Goal: Information Seeking & Learning: Learn about a topic

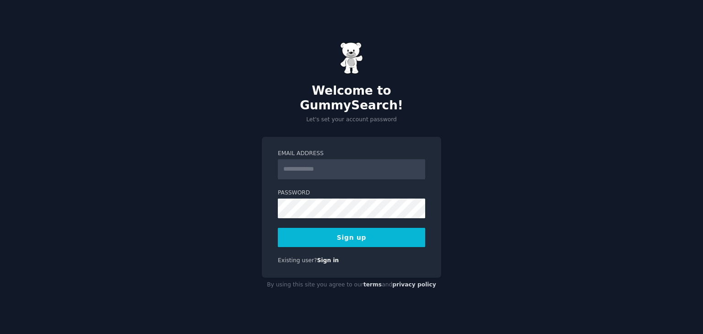
click at [300, 160] on input "Email Address" at bounding box center [351, 169] width 147 height 20
type input "**********"
click at [390, 236] on button "Sign up" at bounding box center [351, 237] width 147 height 19
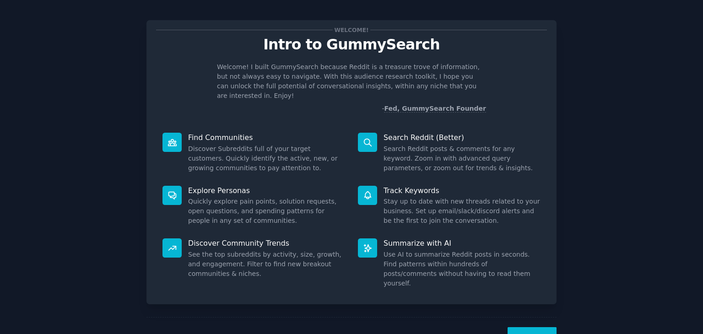
scroll to position [24, 0]
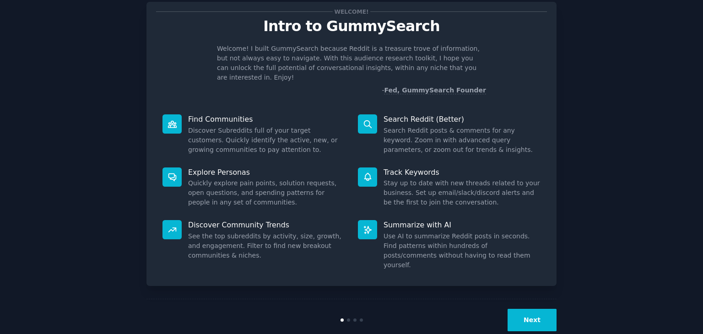
click at [529, 309] on button "Next" at bounding box center [531, 320] width 49 height 22
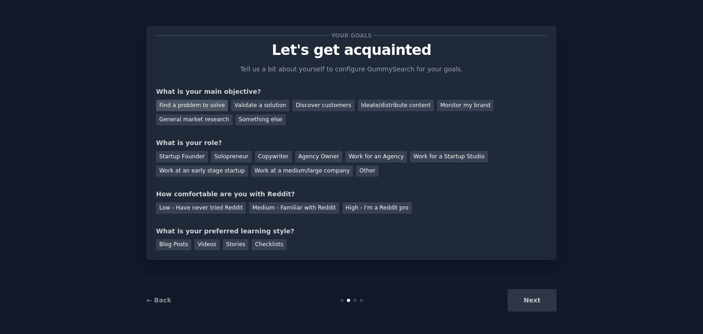
click at [207, 107] on div "Find a problem to solve" at bounding box center [192, 105] width 72 height 11
click at [232, 103] on div "Validate a solution" at bounding box center [260, 105] width 58 height 11
click at [297, 105] on div "Discover customers" at bounding box center [323, 105] width 62 height 11
click at [358, 109] on div "Ideate/distribute content" at bounding box center [396, 105] width 76 height 11
click at [232, 114] on div "General market research" at bounding box center [194, 119] width 76 height 11
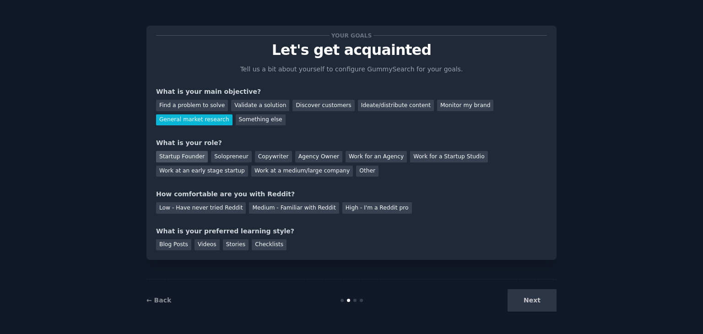
click at [175, 155] on div "Startup Founder" at bounding box center [182, 156] width 52 height 11
click at [232, 158] on div "Solopreneur" at bounding box center [231, 156] width 40 height 11
click at [256, 207] on div "Medium - Familiar with Reddit" at bounding box center [294, 207] width 90 height 11
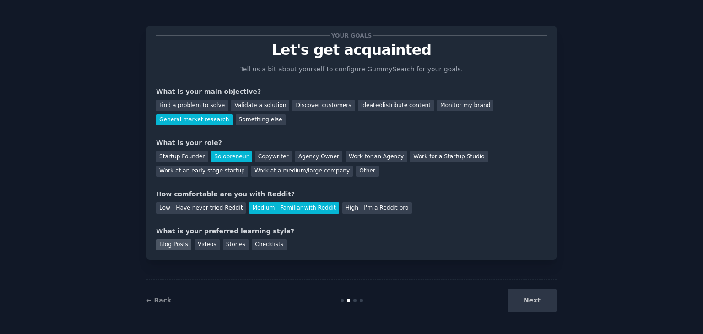
click at [173, 242] on div "Blog Posts" at bounding box center [173, 244] width 35 height 11
click at [260, 242] on div "Checklists" at bounding box center [269, 244] width 35 height 11
click at [167, 243] on div "Blog Posts" at bounding box center [173, 244] width 35 height 11
click at [542, 300] on button "Next" at bounding box center [531, 300] width 49 height 22
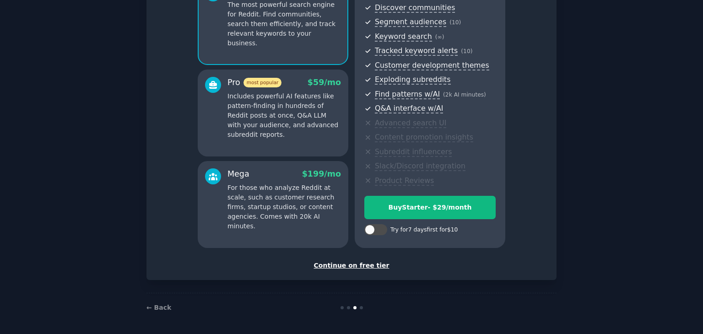
scroll to position [104, 0]
click at [342, 266] on div "Continue on free tier" at bounding box center [351, 265] width 391 height 10
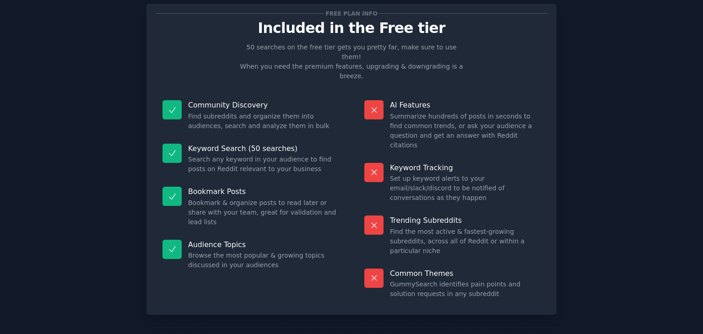
scroll to position [22, 0]
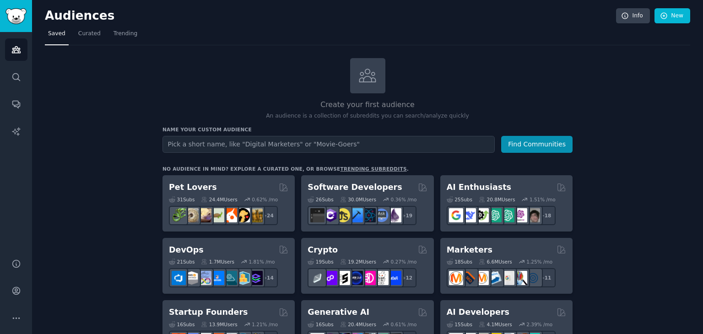
click at [182, 146] on input "text" at bounding box center [328, 144] width 332 height 17
click at [264, 140] on input "text" at bounding box center [328, 144] width 332 height 17
click at [199, 145] on input "text" at bounding box center [328, 144] width 332 height 17
click at [532, 139] on button "Find Communities" at bounding box center [536, 144] width 71 height 17
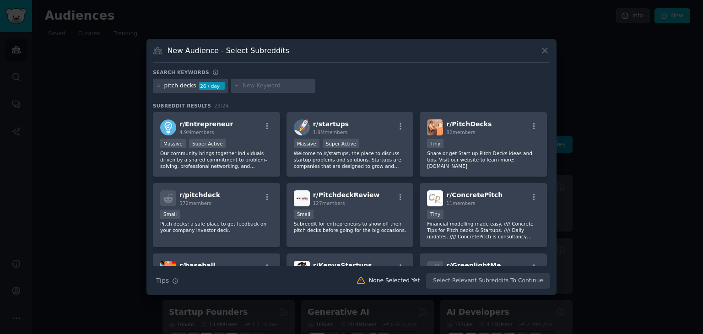
click at [135, 85] on div at bounding box center [351, 167] width 703 height 334
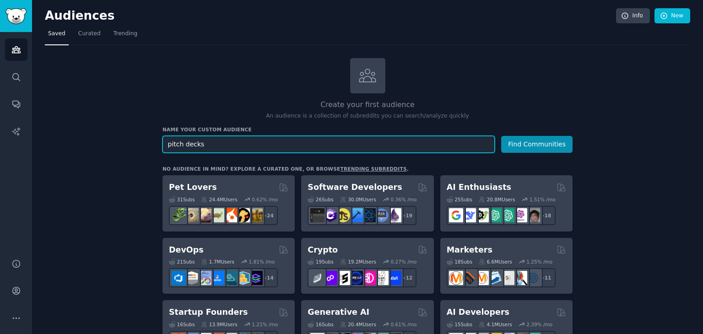
click at [206, 146] on input "pitch decks" at bounding box center [328, 144] width 332 height 17
type input "presentations"
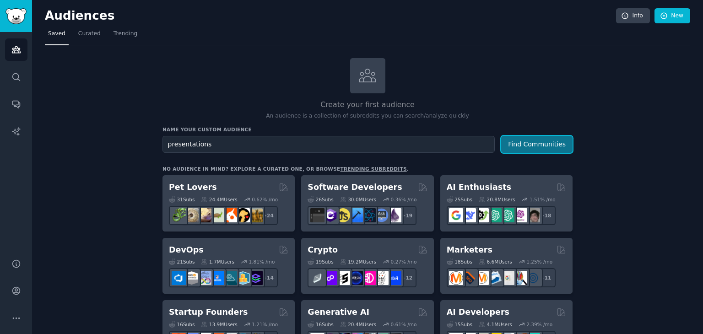
click at [545, 140] on button "Find Communities" at bounding box center [536, 144] width 71 height 17
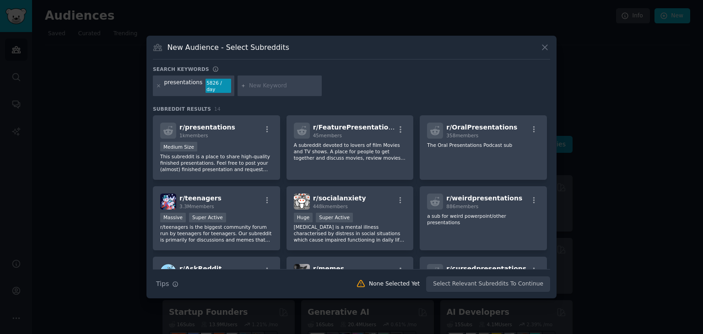
click at [118, 88] on div at bounding box center [351, 167] width 703 height 334
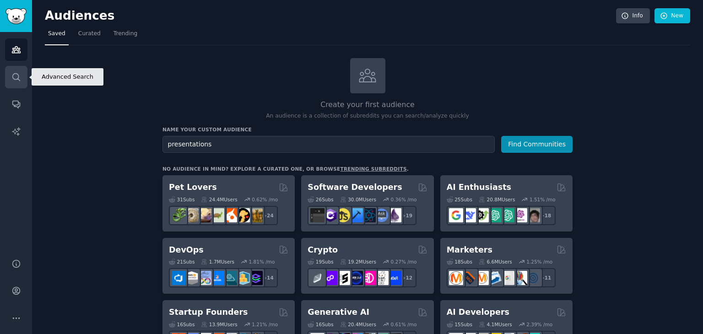
click at [16, 80] on icon "Sidebar" at bounding box center [16, 77] width 10 height 10
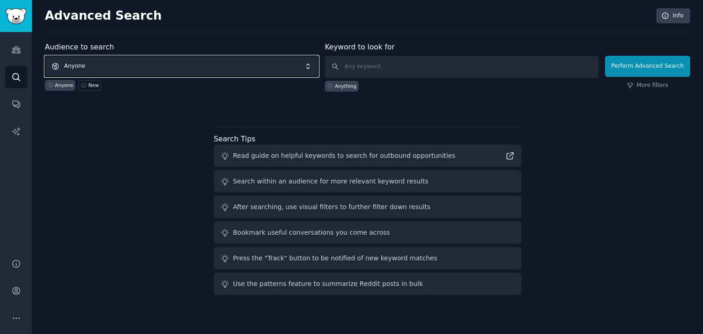
click at [90, 59] on span "Anyone" at bounding box center [182, 66] width 274 height 21
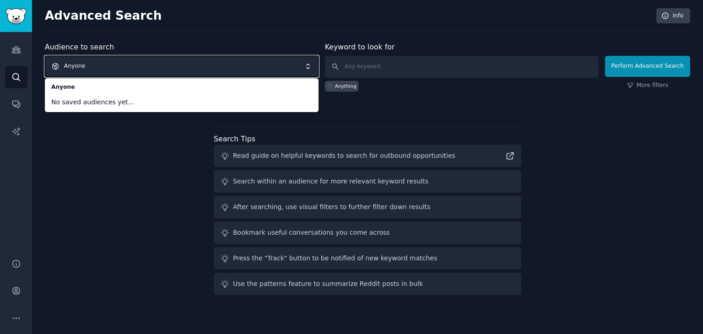
click at [108, 59] on span "Anyone" at bounding box center [182, 66] width 274 height 21
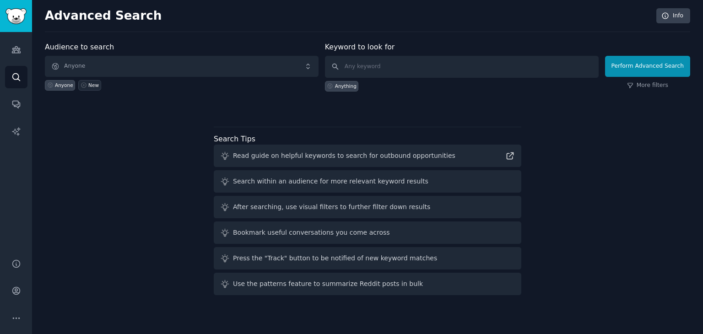
click at [83, 84] on icon at bounding box center [83, 85] width 5 height 5
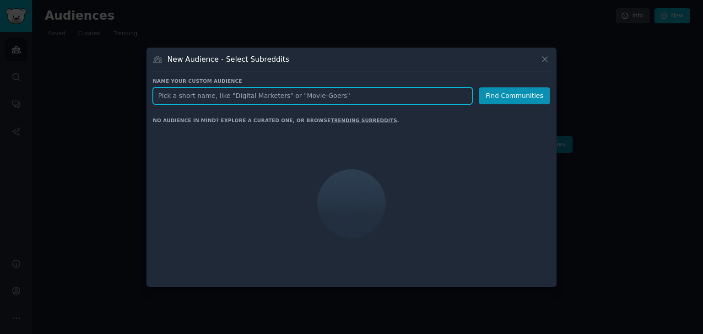
click at [249, 100] on input "text" at bounding box center [312, 95] width 319 height 17
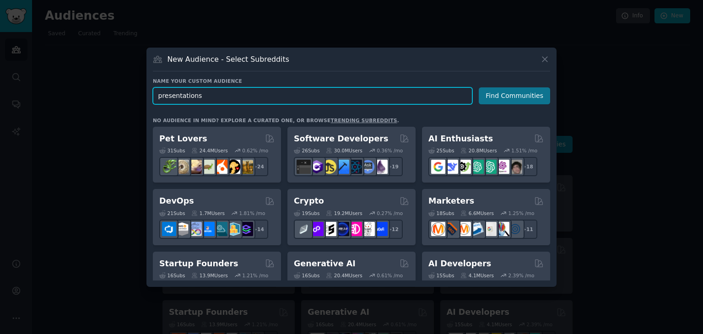
type input "presentations"
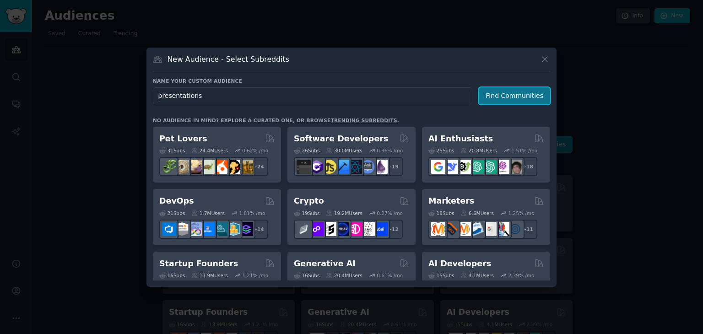
click at [490, 99] on button "Find Communities" at bounding box center [513, 95] width 71 height 17
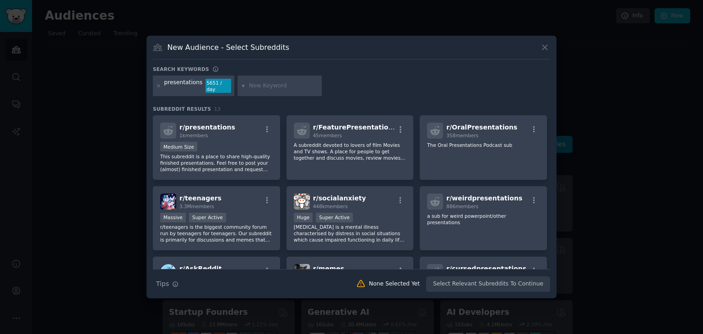
click at [451, 282] on div "Search Tips Tips None Selected Yet Select Relevant Subreddits To Continue" at bounding box center [351, 280] width 397 height 23
click at [252, 159] on p "This subreddit is a place to share high-quality finished presentations. Feel fr…" at bounding box center [216, 162] width 113 height 19
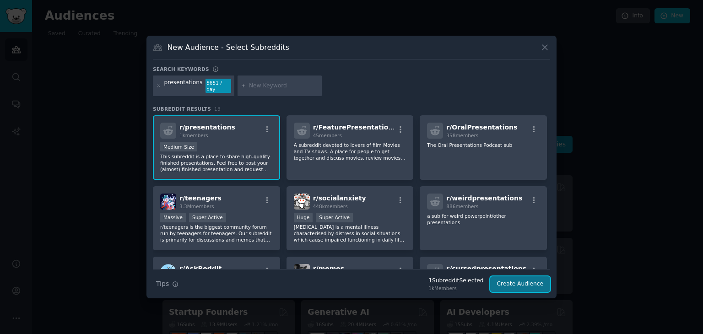
click at [506, 281] on button "Create Audience" at bounding box center [520, 284] width 60 height 16
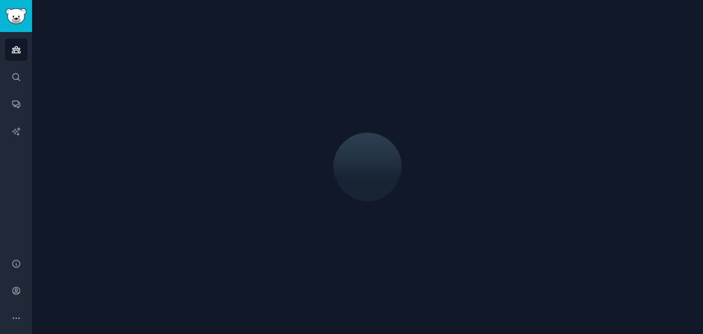
click at [114, 187] on div at bounding box center [367, 167] width 671 height 334
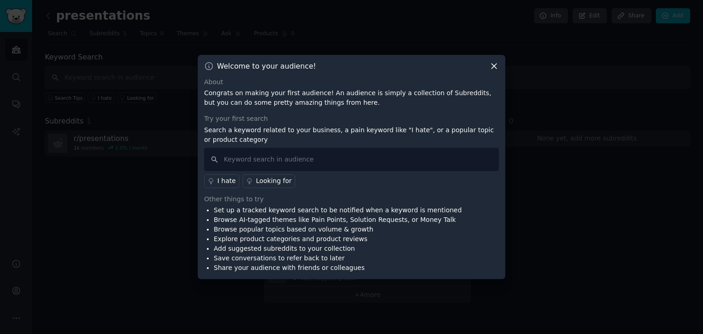
click at [492, 64] on icon at bounding box center [493, 66] width 5 height 5
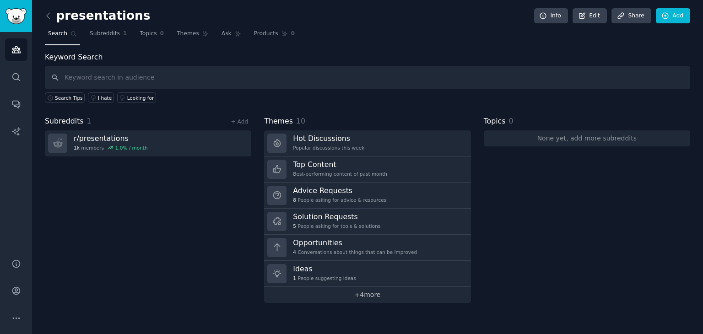
click at [379, 295] on link "+ 4 more" at bounding box center [367, 295] width 206 height 16
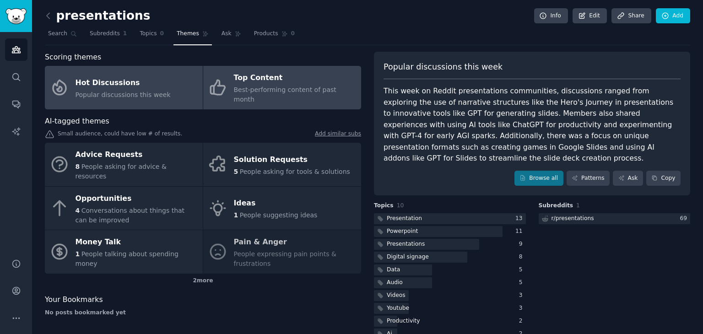
click at [248, 74] on div "Top Content" at bounding box center [295, 78] width 123 height 15
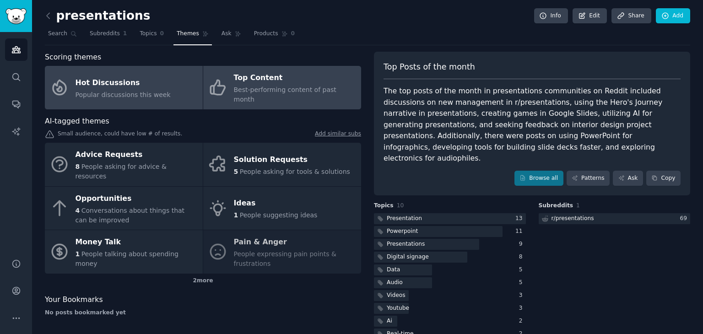
click at [128, 76] on div "Hot Discussions" at bounding box center [122, 82] width 95 height 15
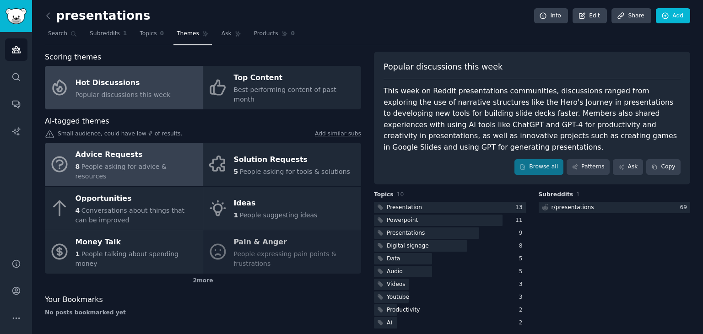
click at [166, 163] on span "People asking for advice & resources" at bounding box center [120, 171] width 91 height 17
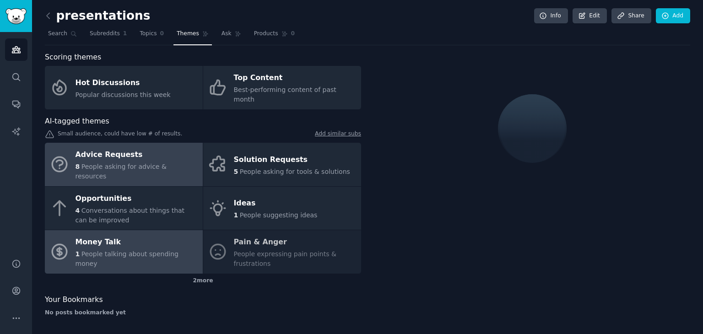
click at [121, 250] on span "People talking about spending money" at bounding box center [126, 258] width 103 height 17
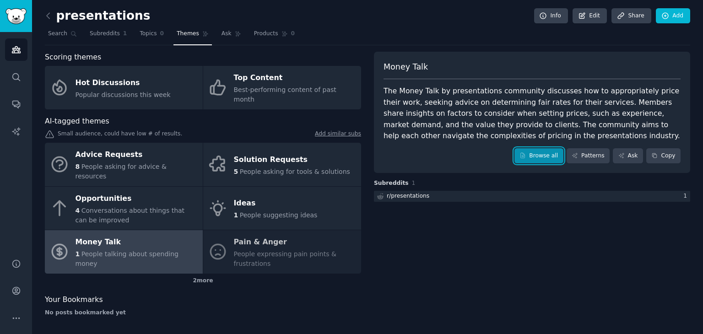
click at [538, 156] on link "Browse all" at bounding box center [538, 156] width 49 height 16
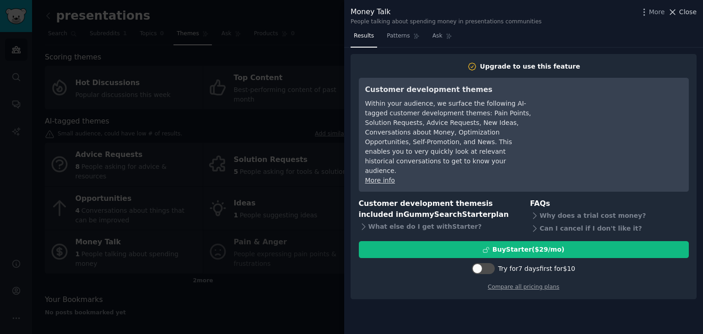
click at [677, 12] on icon at bounding box center [672, 12] width 10 height 10
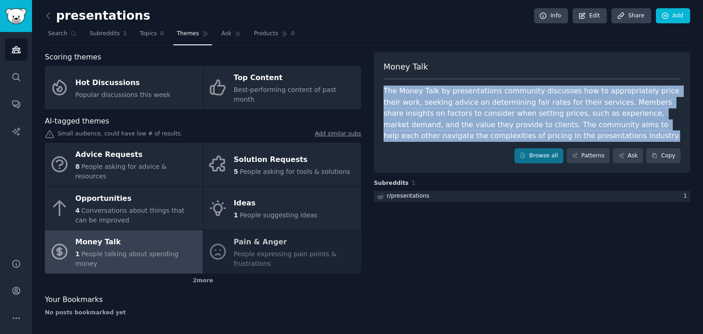
drag, startPoint x: 501, startPoint y: 137, endPoint x: 381, endPoint y: 86, distance: 130.1
click at [381, 86] on div "Money Talk The Money Talk by presentations community discusses how to appropria…" at bounding box center [532, 113] width 316 height 122
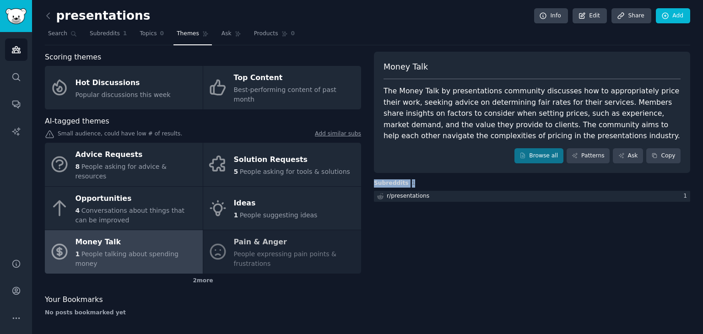
drag, startPoint x: 368, startPoint y: 184, endPoint x: 412, endPoint y: 183, distance: 44.4
click at [412, 183] on div "Scoring themes Hot Discussions Popular discussions this week Top Content Best-p…" at bounding box center [367, 188] width 645 height 272
click at [412, 183] on h3 "Subreddits 1" at bounding box center [532, 183] width 316 height 8
drag, startPoint x: 688, startPoint y: 2, endPoint x: 493, endPoint y: 27, distance: 196.9
click at [493, 27] on nav "Search Subreddits 1 Topics 0 Themes Ask Products 0" at bounding box center [367, 36] width 645 height 19
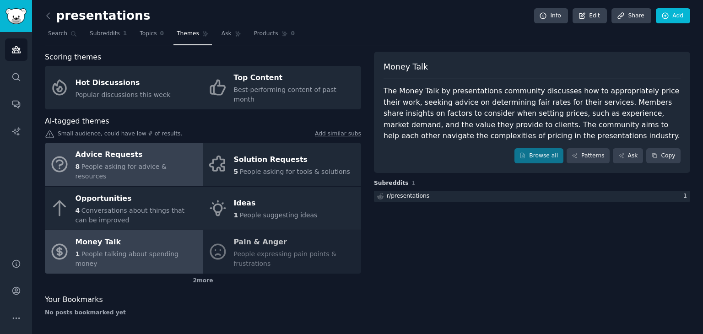
click at [128, 163] on span "People asking for advice & resources" at bounding box center [120, 171] width 91 height 17
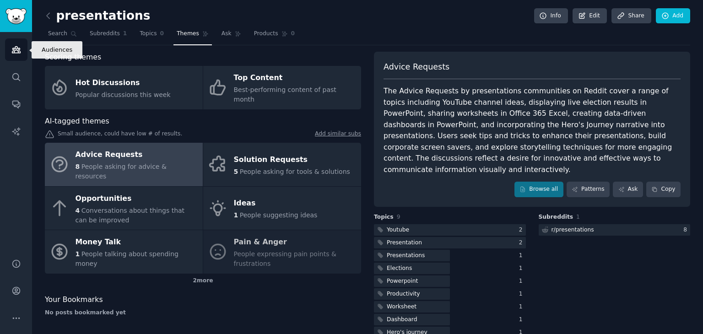
click at [12, 54] on icon "Sidebar" at bounding box center [16, 50] width 10 height 10
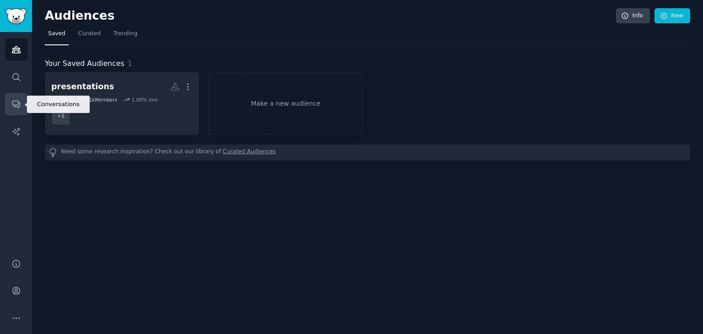
click at [13, 99] on icon "Sidebar" at bounding box center [16, 104] width 10 height 10
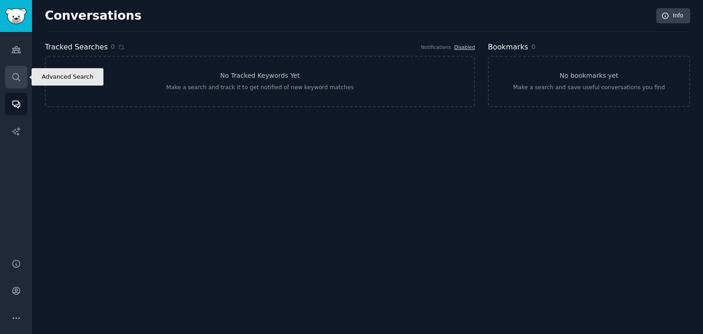
click at [13, 84] on link "Search" at bounding box center [16, 77] width 22 height 22
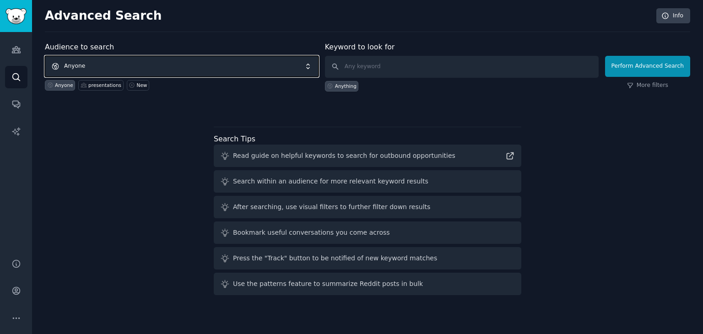
click at [222, 68] on span "Anyone" at bounding box center [182, 66] width 274 height 21
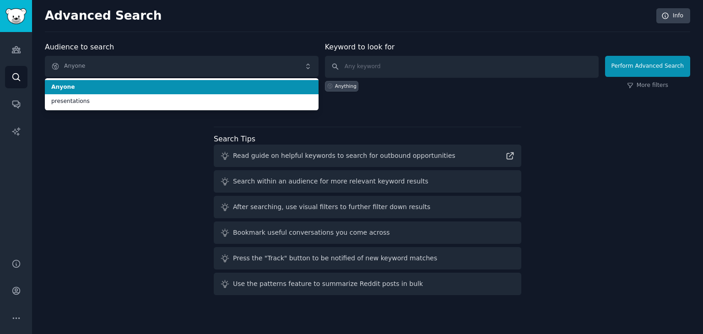
click at [230, 81] on li "Anyone" at bounding box center [182, 87] width 274 height 15
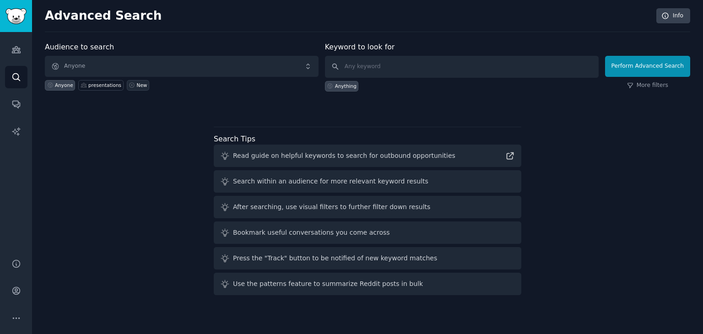
click at [132, 80] on link "New" at bounding box center [138, 85] width 22 height 11
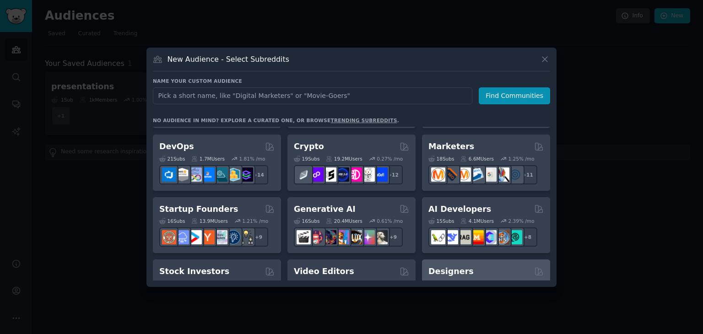
scroll to position [62, 0]
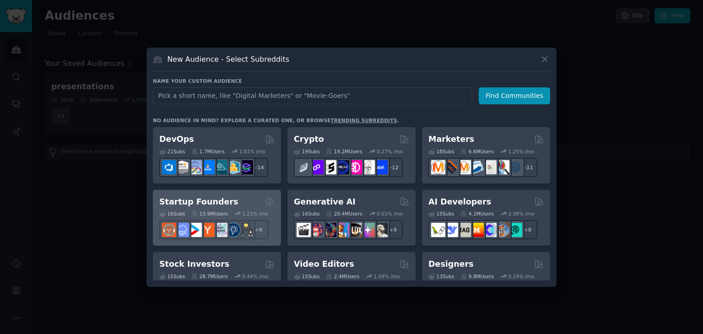
click at [252, 198] on div "Startup Founders" at bounding box center [216, 201] width 115 height 11
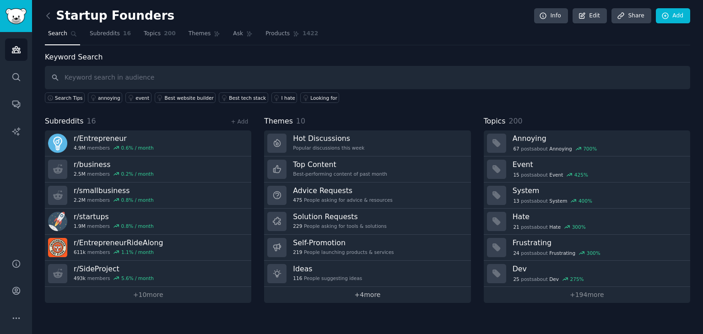
click at [297, 290] on link "+ 4 more" at bounding box center [367, 295] width 206 height 16
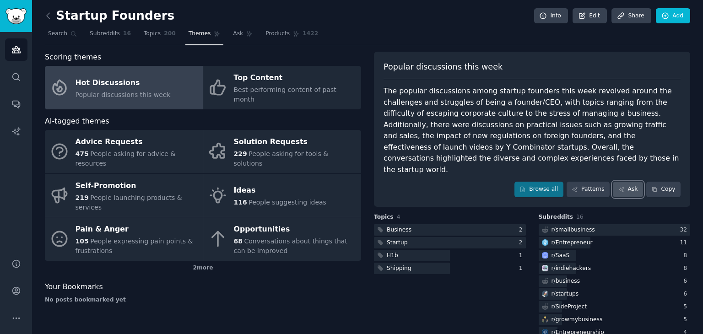
click at [631, 182] on link "Ask" at bounding box center [627, 190] width 30 height 16
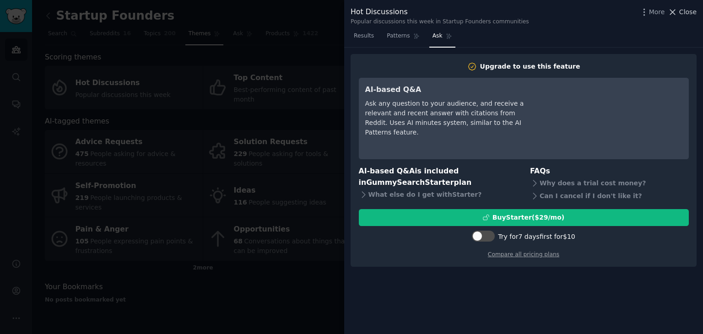
click at [681, 14] on span "Close" at bounding box center [687, 12] width 17 height 10
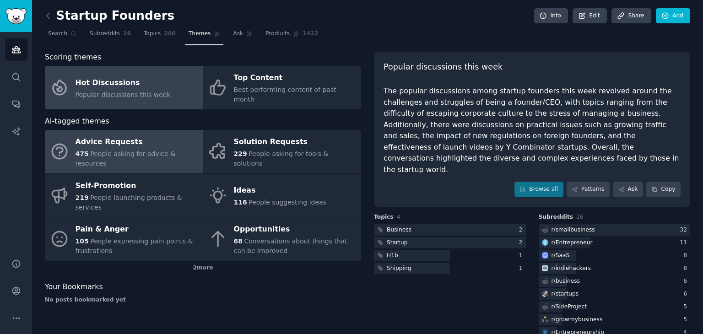
click at [154, 150] on span "People asking for advice & resources" at bounding box center [125, 158] width 100 height 17
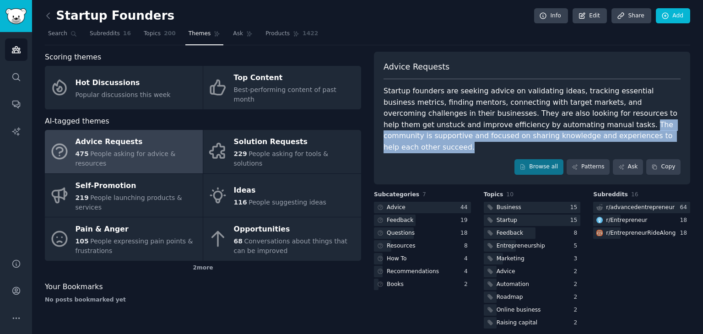
drag, startPoint x: 507, startPoint y: 125, endPoint x: 575, endPoint y: 133, distance: 68.1
click at [575, 133] on div "Startup founders are seeking advice on validating ideas, tracking essential bus…" at bounding box center [531, 119] width 297 height 67
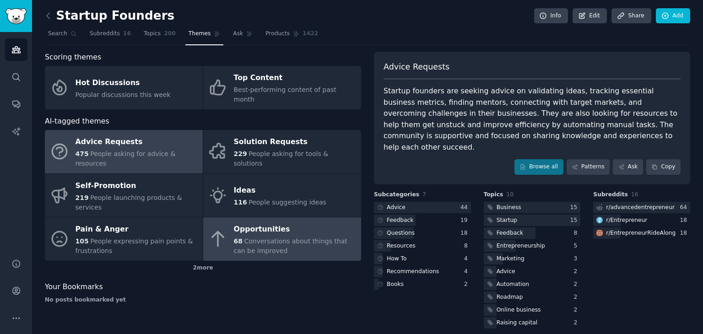
click at [288, 222] on div "Opportunities" at bounding box center [295, 229] width 123 height 15
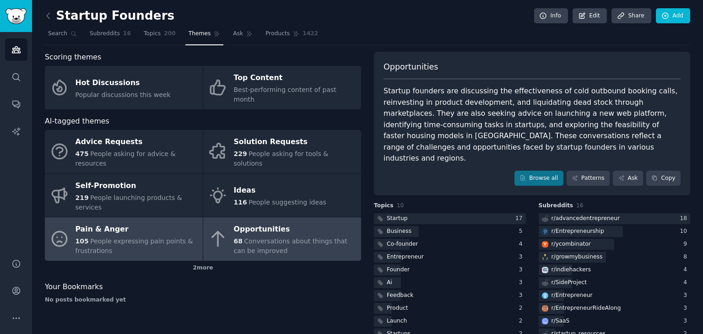
click at [122, 236] on div "105 People expressing pain points & frustrations" at bounding box center [136, 245] width 123 height 19
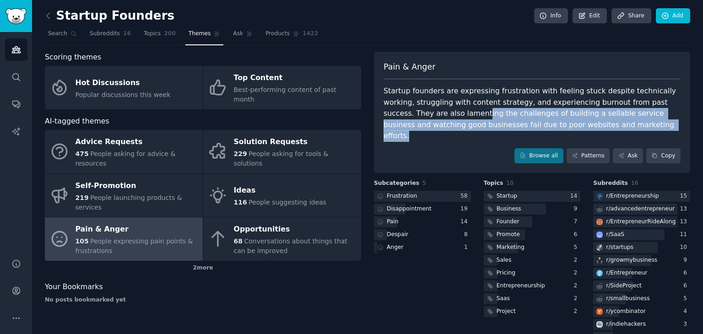
drag, startPoint x: 579, startPoint y: 123, endPoint x: 404, endPoint y: 108, distance: 174.9
click at [404, 108] on div "Startup founders are expressing frustration with feeling stuck despite technica…" at bounding box center [531, 114] width 297 height 56
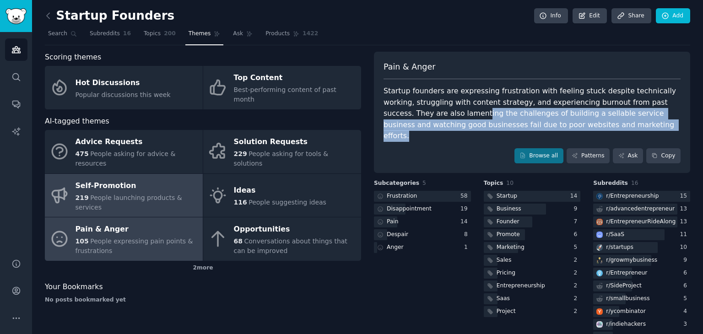
click at [153, 194] on span "People launching products & services" at bounding box center [128, 202] width 107 height 17
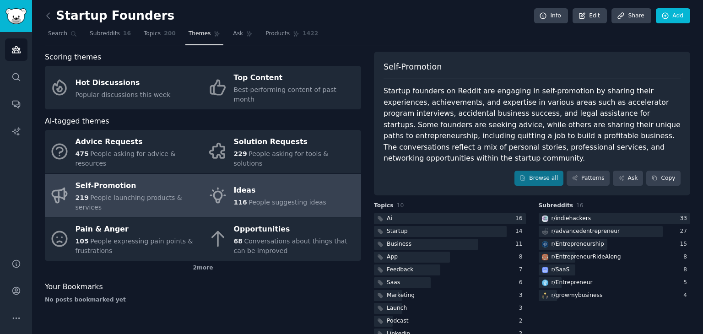
click at [293, 199] on span "People suggesting ideas" at bounding box center [287, 202] width 78 height 7
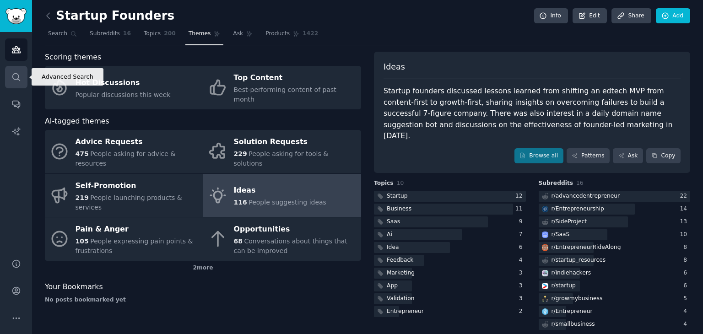
click at [18, 85] on link "Search" at bounding box center [16, 77] width 22 height 22
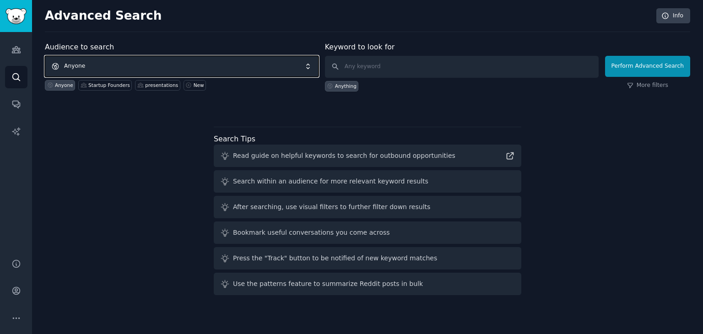
click at [110, 60] on span "Anyone" at bounding box center [182, 66] width 274 height 21
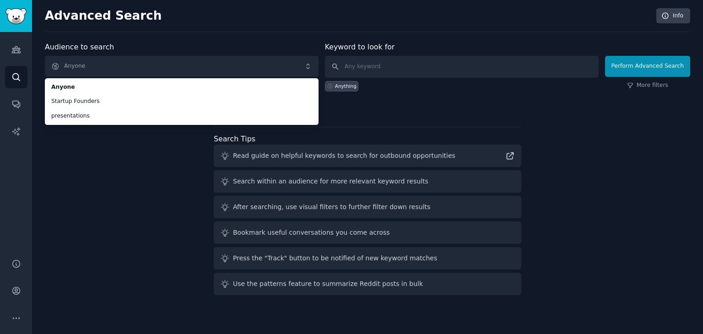
click at [146, 194] on div "Audience to search Anyone Anyone Startup Founders presentations Anyone Startup …" at bounding box center [367, 170] width 645 height 257
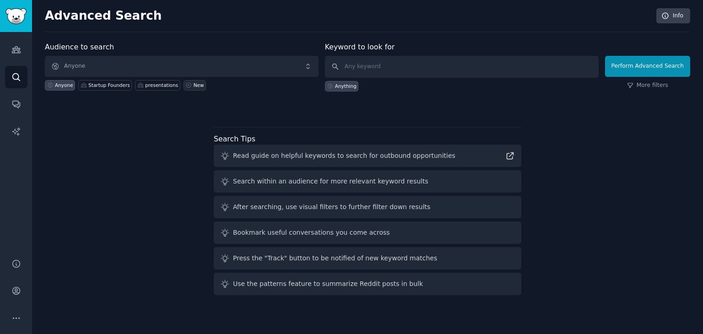
click at [186, 85] on icon at bounding box center [188, 85] width 5 height 5
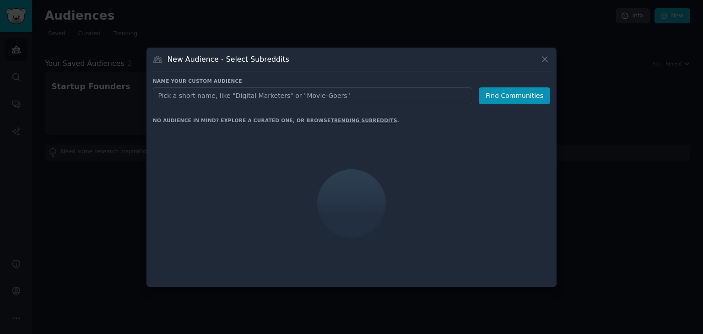
click at [243, 93] on input "text" at bounding box center [312, 95] width 319 height 17
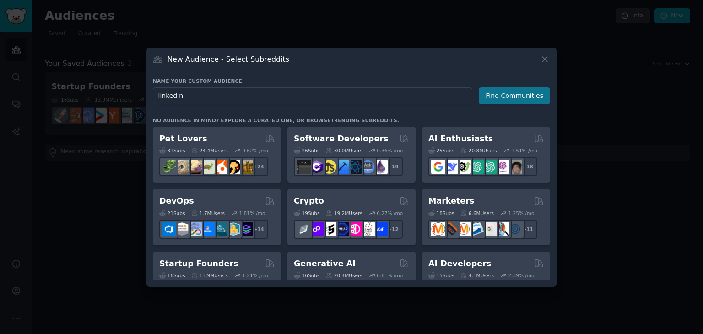
type input "linkedin"
click at [505, 95] on button "Find Communities" at bounding box center [513, 95] width 71 height 17
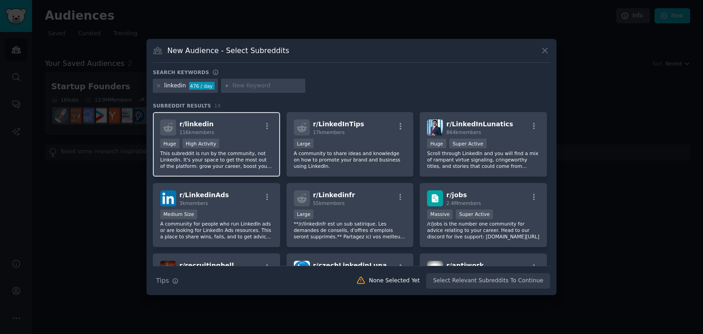
click at [242, 145] on div "Huge High Activity" at bounding box center [216, 144] width 113 height 11
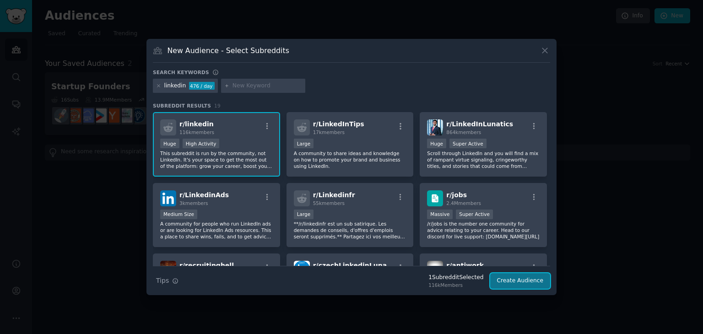
click at [518, 275] on button "Create Audience" at bounding box center [520, 281] width 60 height 16
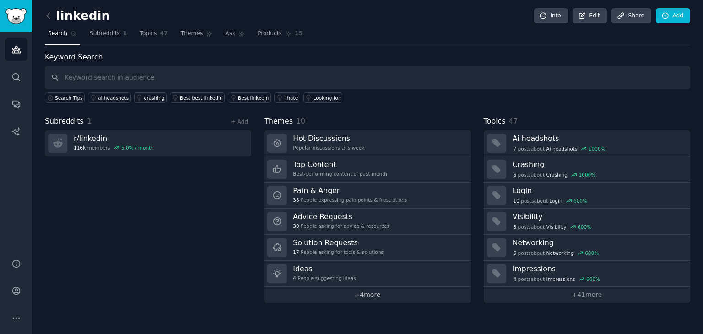
click at [350, 295] on link "+ 4 more" at bounding box center [367, 295] width 206 height 16
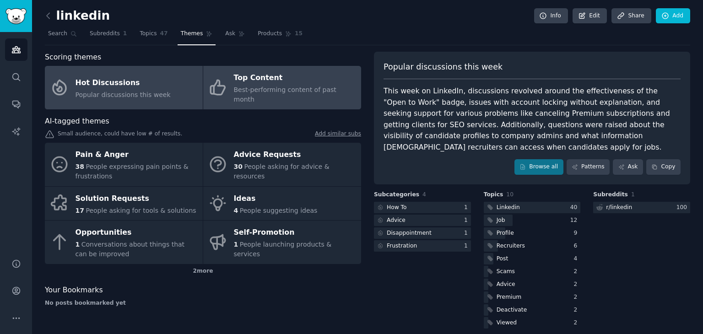
click at [228, 80] on link "Top Content Best-performing content of past month" at bounding box center [282, 87] width 158 height 43
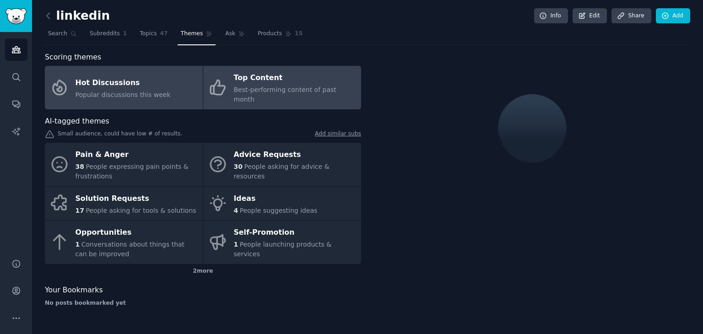
click at [147, 75] on div "Hot Discussions" at bounding box center [122, 82] width 95 height 15
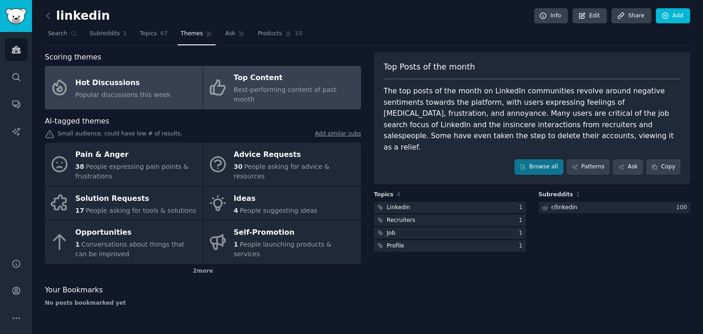
click at [258, 88] on span "Best-performing content of past month" at bounding box center [285, 94] width 102 height 17
click at [158, 91] on span "Popular discussions this week" at bounding box center [122, 94] width 95 height 7
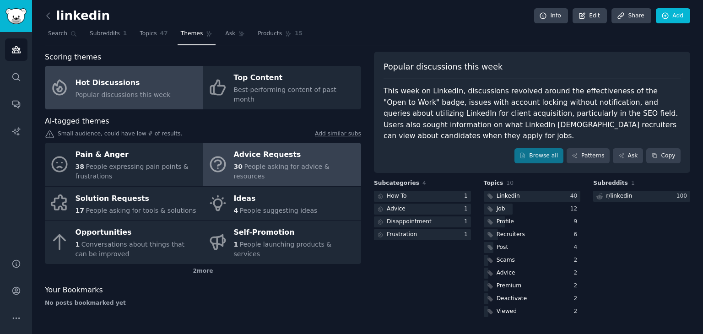
click at [244, 148] on div "Advice Requests" at bounding box center [295, 155] width 123 height 15
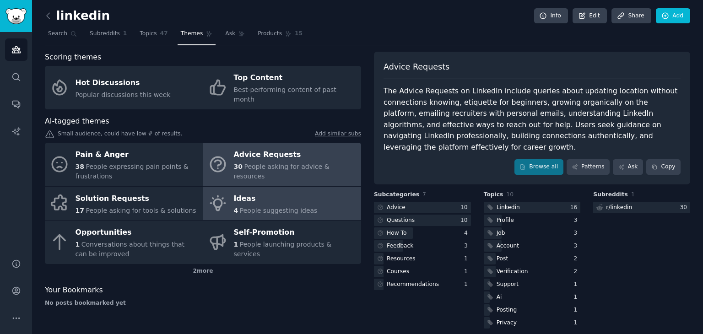
click at [274, 191] on div "Ideas" at bounding box center [276, 198] width 84 height 15
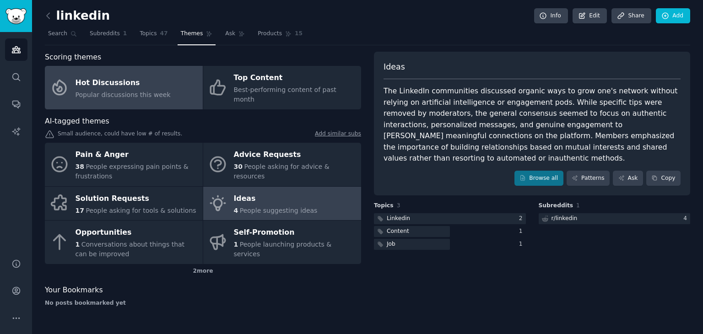
click at [168, 75] on link "Hot Discussions Popular discussions this week" at bounding box center [124, 87] width 158 height 43
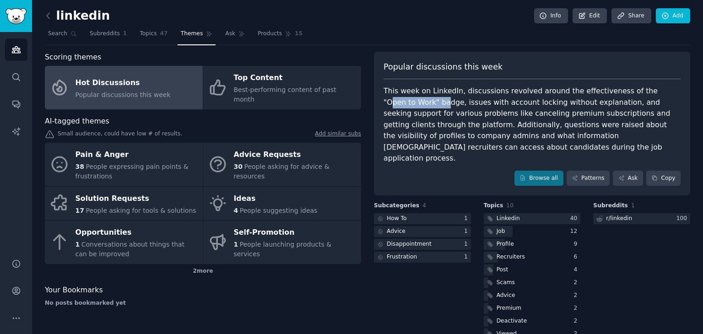
drag, startPoint x: 628, startPoint y: 93, endPoint x: 392, endPoint y: 107, distance: 236.4
click at [392, 107] on div "This week on LinkedIn, discussions revolved around the effectiveness of the "Op…" at bounding box center [531, 125] width 297 height 79
click at [454, 82] on div "Popular discussions this week This week on LinkedIn, discussions revolved aroun…" at bounding box center [532, 124] width 316 height 144
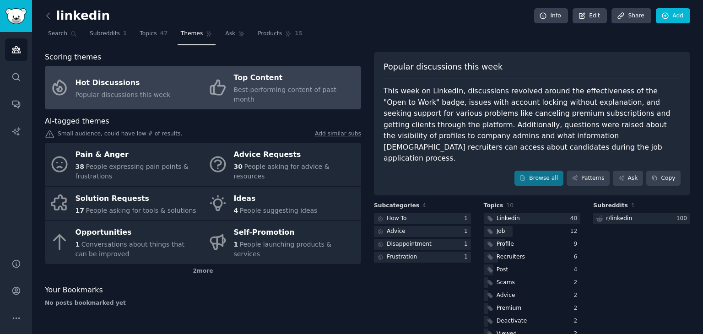
click at [255, 83] on div "Top Content" at bounding box center [295, 78] width 123 height 15
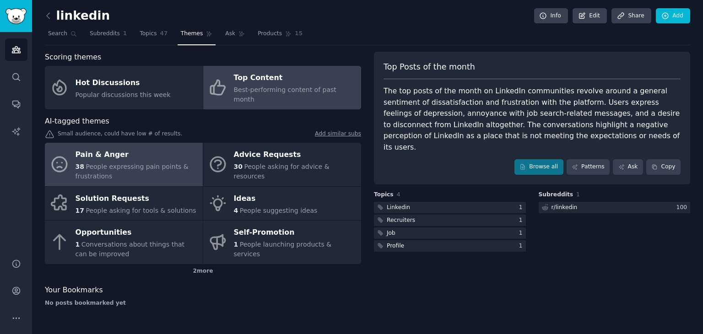
click at [94, 148] on div "Pain & Anger" at bounding box center [136, 155] width 123 height 15
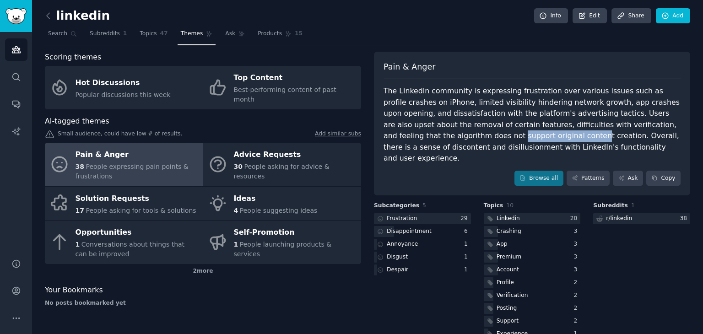
drag, startPoint x: 381, startPoint y: 139, endPoint x: 458, endPoint y: 139, distance: 77.8
click at [458, 139] on div "Pain & Anger The LinkedIn community is expressing frustration over various issu…" at bounding box center [532, 124] width 316 height 144
click at [458, 139] on div "The LinkedIn community is expressing frustration over various issues such as pr…" at bounding box center [531, 125] width 297 height 79
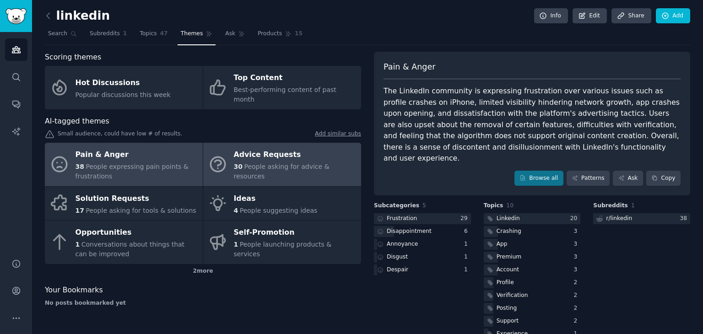
click at [258, 163] on span "People asking for advice & resources" at bounding box center [282, 171] width 96 height 17
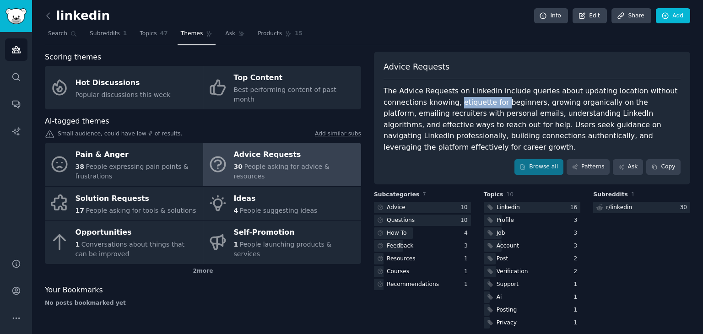
drag, startPoint x: 454, startPoint y: 102, endPoint x: 498, endPoint y: 100, distance: 44.0
click at [498, 100] on div "The Advice Requests on LinkedIn include queries about updating location without…" at bounding box center [531, 119] width 297 height 67
click at [532, 107] on div "The Advice Requests on LinkedIn include queries about updating location without…" at bounding box center [531, 119] width 297 height 67
drag, startPoint x: 405, startPoint y: 116, endPoint x: 455, endPoint y: 115, distance: 50.3
click at [455, 115] on div "The Advice Requests on LinkedIn include queries about updating location without…" at bounding box center [531, 119] width 297 height 67
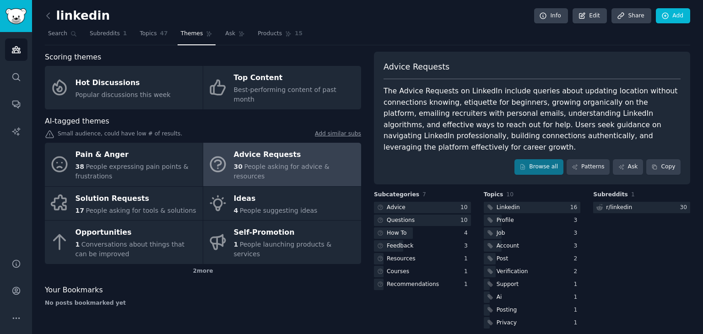
click at [532, 114] on div "The Advice Requests on LinkedIn include queries about updating location without…" at bounding box center [531, 119] width 297 height 67
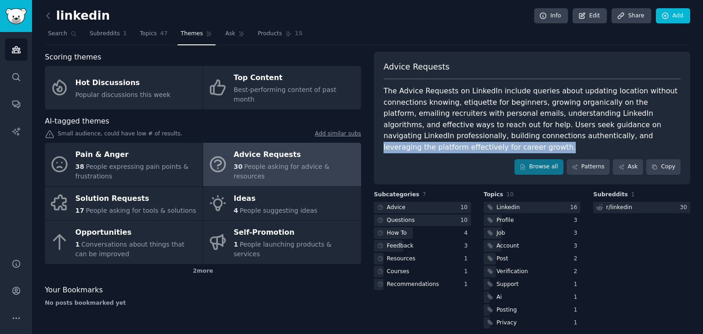
drag, startPoint x: 653, startPoint y: 136, endPoint x: 481, endPoint y: 136, distance: 172.0
click at [481, 136] on div "The Advice Requests on LinkedIn include queries about updating location without…" at bounding box center [531, 119] width 297 height 67
drag, startPoint x: 481, startPoint y: 136, endPoint x: 649, endPoint y: 140, distance: 167.9
click at [649, 140] on div "The Advice Requests on LinkedIn include queries about updating location without…" at bounding box center [531, 119] width 297 height 67
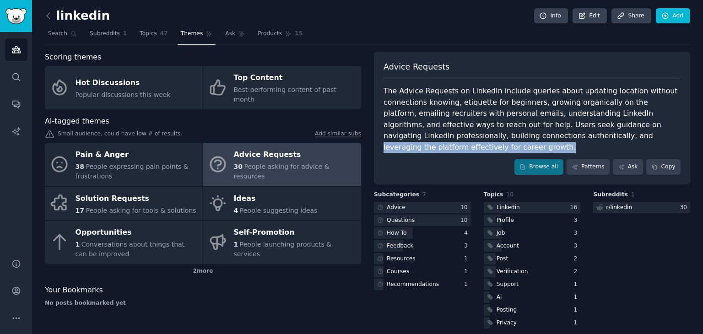
click at [519, 139] on div "The Advice Requests on LinkedIn include queries about updating location without…" at bounding box center [531, 119] width 297 height 67
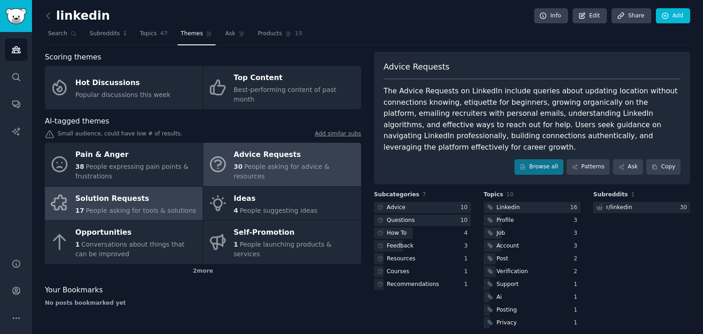
click at [164, 207] on span "People asking for tools & solutions" at bounding box center [141, 210] width 110 height 7
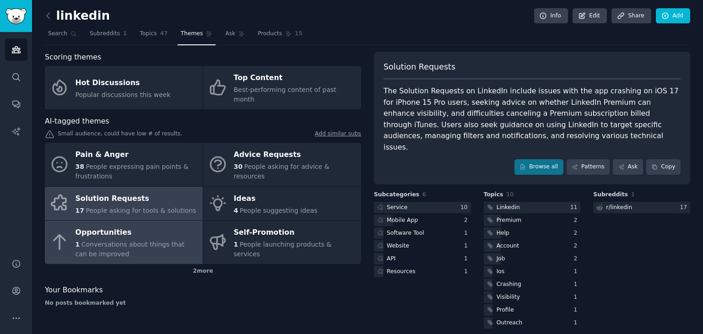
click at [137, 241] on span "Conversations about things that can be improved" at bounding box center [129, 249] width 109 height 17
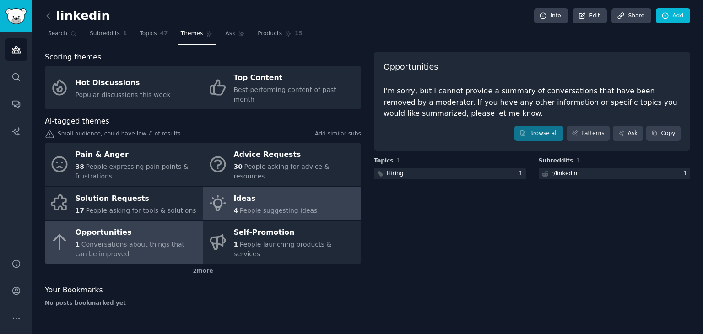
click at [274, 207] on span "People suggesting ideas" at bounding box center [279, 210] width 78 height 7
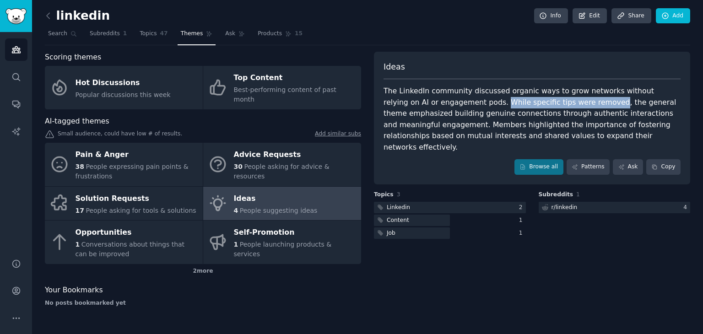
drag, startPoint x: 445, startPoint y: 103, endPoint x: 547, endPoint y: 106, distance: 101.6
click at [547, 106] on div "The LinkedIn community discussed organic ways to grow networks without relying …" at bounding box center [531, 119] width 297 height 67
click at [194, 264] on div "2 more" at bounding box center [203, 271] width 316 height 15
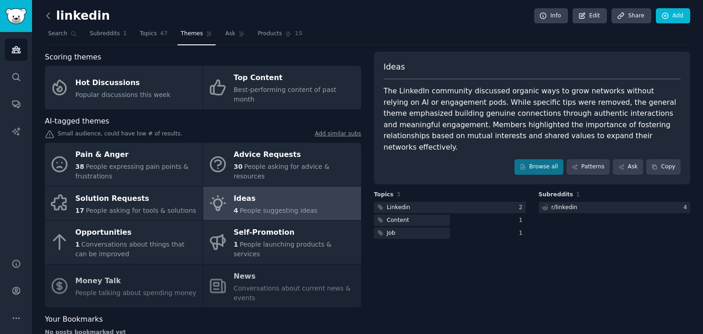
click at [47, 15] on icon at bounding box center [48, 15] width 3 height 5
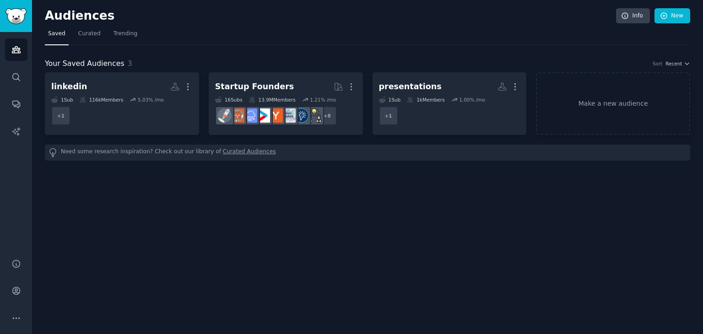
click at [280, 134] on div "linkedin More 1 Sub 116k Members 5.03 % /mo + 1 Startup Founders More 16 Sub s …" at bounding box center [367, 116] width 645 height 88
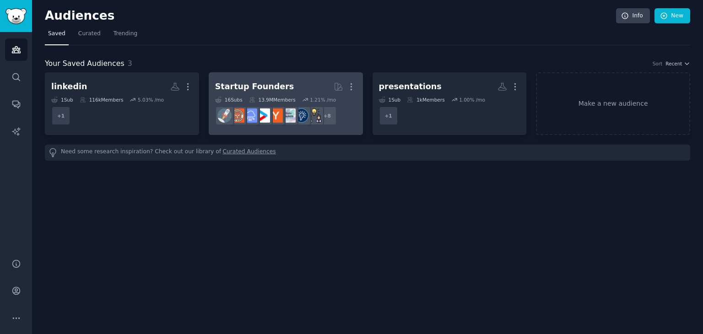
click at [295, 72] on link "Startup Founders More 16 Sub s 13.9M Members 1.21 % /mo r/indiehackers + 8" at bounding box center [286, 103] width 154 height 63
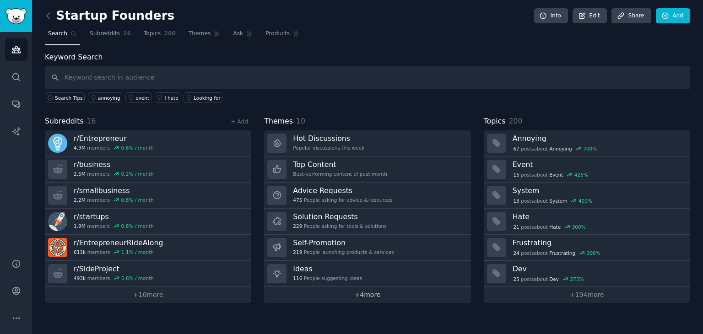
click at [292, 295] on link "+ 4 more" at bounding box center [367, 295] width 206 height 16
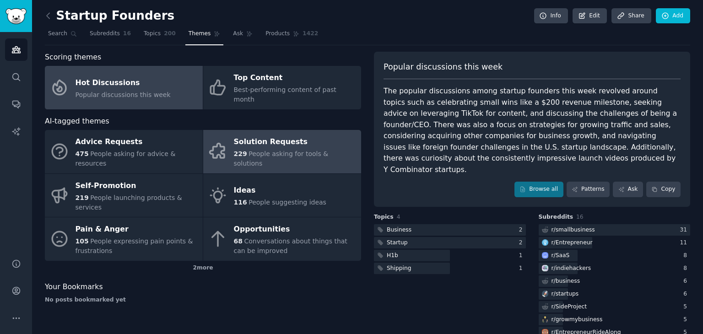
click at [258, 138] on div "Solution Requests" at bounding box center [295, 142] width 123 height 15
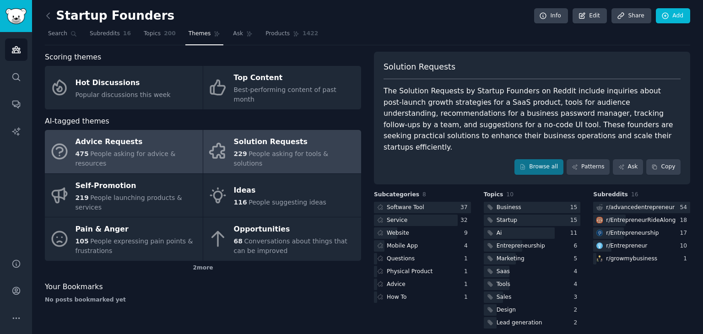
click at [174, 150] on span "People asking for advice & resources" at bounding box center [125, 158] width 100 height 17
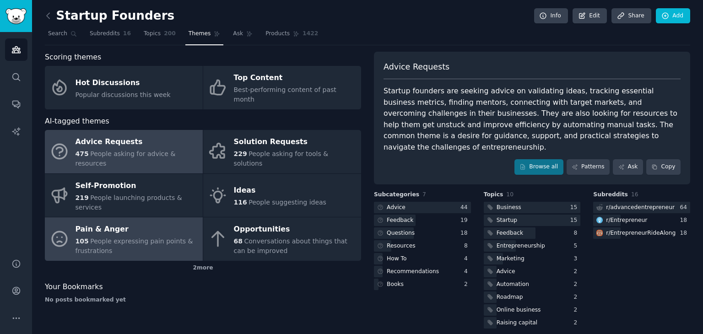
click at [140, 237] on span "People expressing pain points & frustrations" at bounding box center [134, 245] width 118 height 17
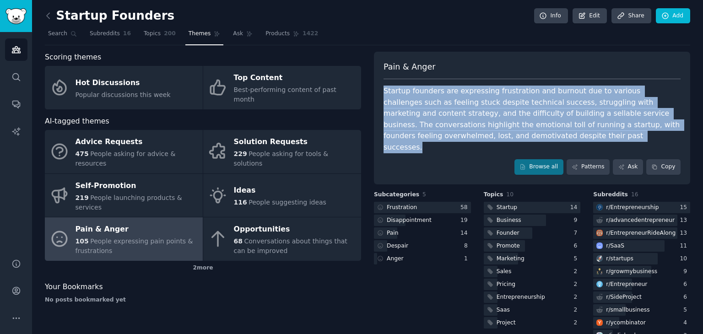
drag, startPoint x: 381, startPoint y: 91, endPoint x: 520, endPoint y: 138, distance: 146.1
click at [520, 138] on div "Pain & Anger Startup founders are expressing frustration and burnout due to var…" at bounding box center [532, 118] width 316 height 133
click at [520, 138] on div "Startup founders are expressing frustration and burnout due to various challeng…" at bounding box center [531, 119] width 297 height 67
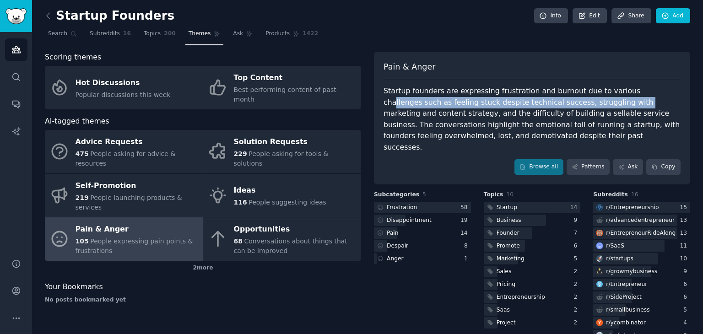
drag, startPoint x: 558, startPoint y: 102, endPoint x: 619, endPoint y: 88, distance: 62.9
click at [619, 88] on div "Startup founders are expressing frustration and burnout due to various challeng…" at bounding box center [531, 119] width 297 height 67
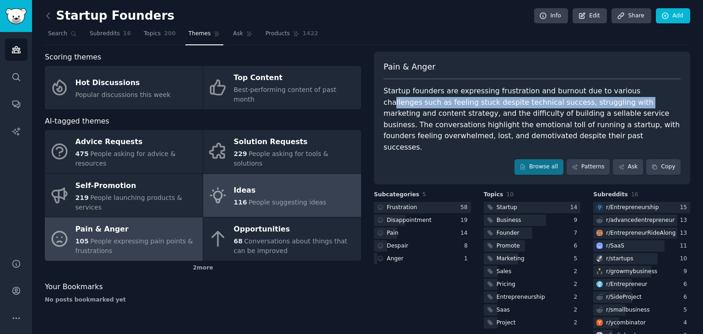
click at [248, 199] on span "People suggesting ideas" at bounding box center [287, 202] width 78 height 7
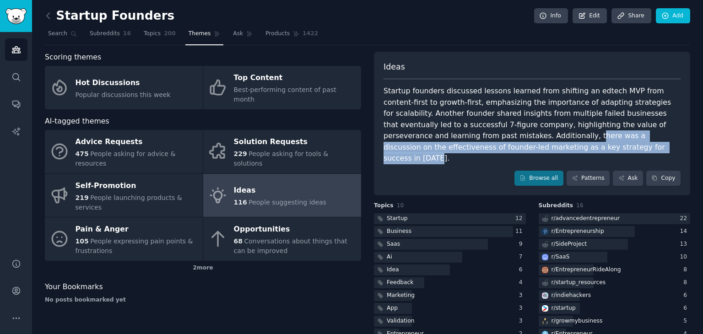
drag, startPoint x: 475, startPoint y: 150, endPoint x: 427, endPoint y: 135, distance: 49.9
click at [427, 135] on div "Startup founders discussed lessons learned from shifting an edtech MVP from con…" at bounding box center [531, 125] width 297 height 79
click at [488, 149] on div "Startup founders discussed lessons learned from shifting an edtech MVP from con…" at bounding box center [531, 125] width 297 height 79
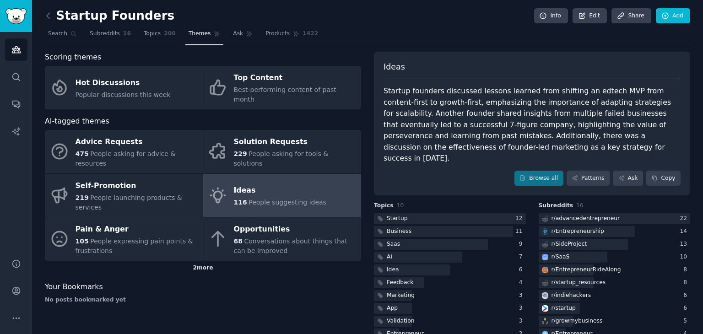
click at [204, 261] on div "2 more" at bounding box center [203, 268] width 316 height 15
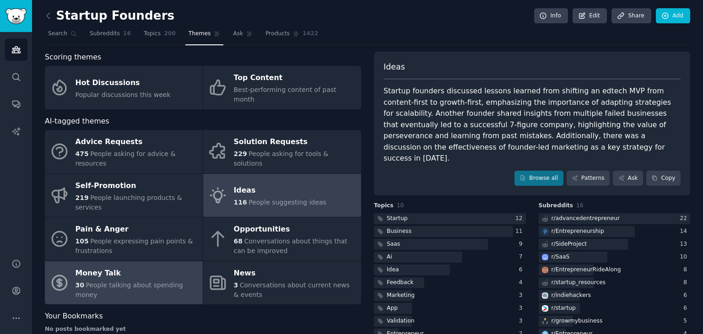
click at [161, 281] on span "People talking about spending money" at bounding box center [128, 289] width 107 height 17
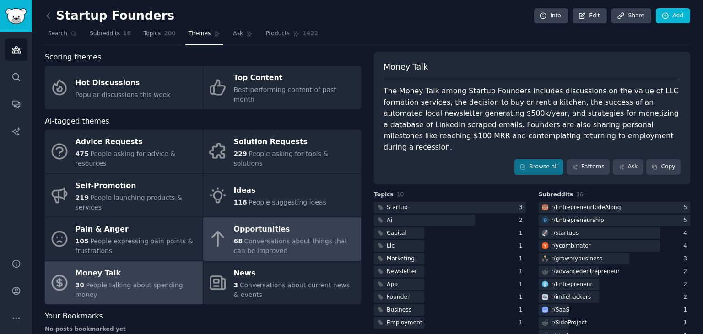
click at [287, 236] on div "68 Conversations about things that can be improved" at bounding box center [295, 245] width 123 height 19
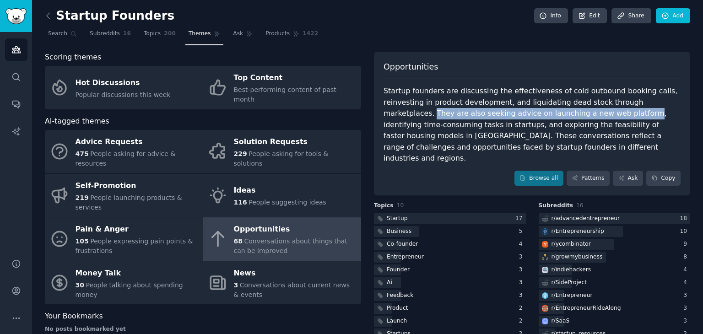
drag, startPoint x: 622, startPoint y: 103, endPoint x: 534, endPoint y: 114, distance: 89.4
click at [534, 114] on div "Startup founders are discussing the effectiveness of cold outbound booking call…" at bounding box center [531, 125] width 297 height 79
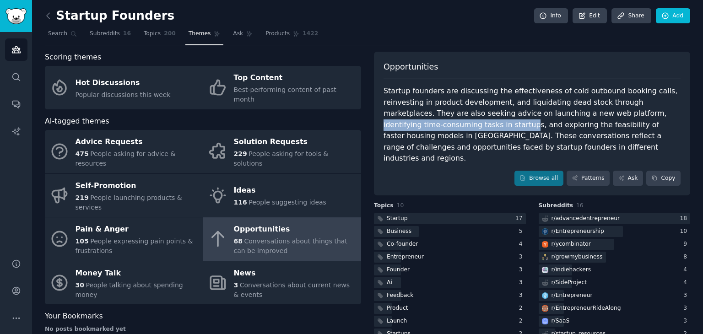
drag, startPoint x: 541, startPoint y: 114, endPoint x: 405, endPoint y: 123, distance: 135.7
click at [405, 123] on div "Startup founders are discussing the effectiveness of cold outbound booking call…" at bounding box center [531, 125] width 297 height 79
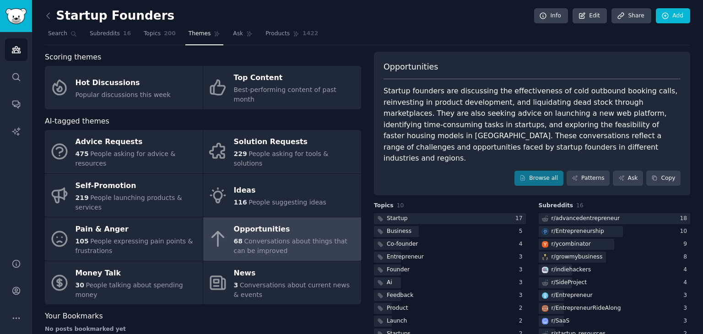
click at [436, 126] on div "Startup founders are discussing the effectiveness of cold outbound booking call…" at bounding box center [531, 125] width 297 height 79
click at [545, 171] on link "Browse all" at bounding box center [538, 179] width 49 height 16
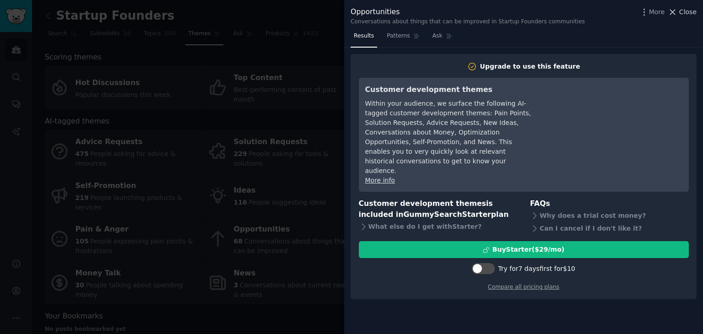
click at [677, 14] on icon at bounding box center [672, 12] width 10 height 10
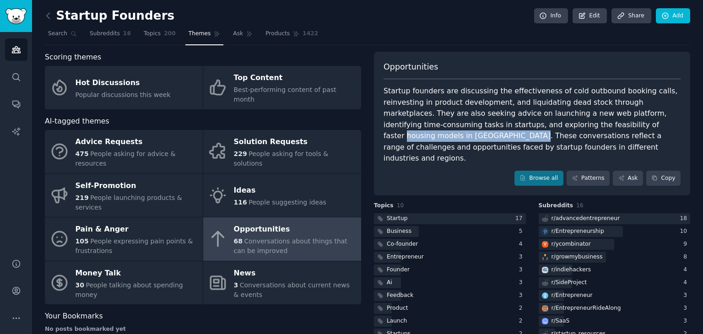
drag, startPoint x: 531, startPoint y: 123, endPoint x: 653, endPoint y: 123, distance: 122.1
click at [653, 123] on div "Startup founders are discussing the effectiveness of cold outbound booking call…" at bounding box center [531, 125] width 297 height 79
click at [569, 123] on div "Startup founders are discussing the effectiveness of cold outbound booking call…" at bounding box center [531, 125] width 297 height 79
click at [49, 16] on icon at bounding box center [48, 16] width 10 height 10
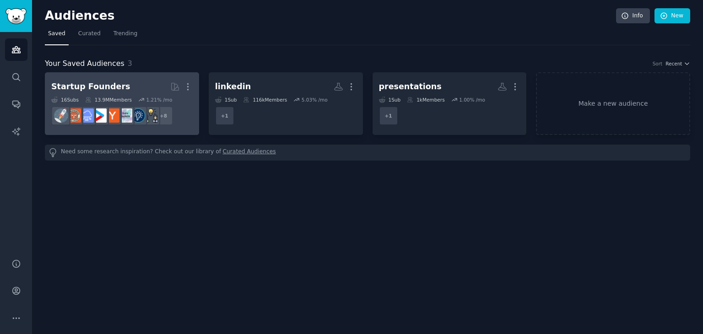
click at [117, 99] on div "13.9M Members" at bounding box center [108, 100] width 47 height 6
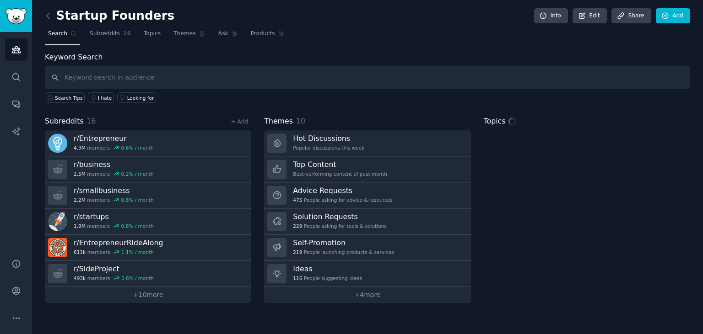
click at [90, 71] on input "text" at bounding box center [367, 77] width 645 height 23
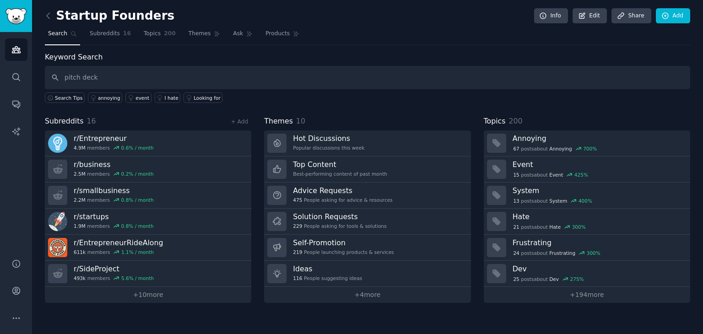
type input "pitch deck"
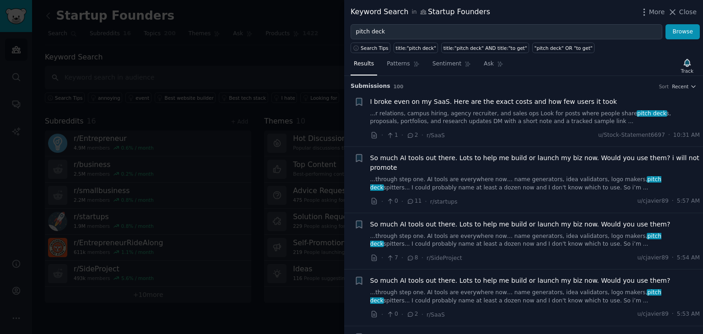
click at [463, 107] on div "I broke even on my SaaS. Here are the exact costs and how few users it took ...…" at bounding box center [535, 111] width 330 height 29
click at [470, 121] on link "...r relations, campus hiring, agency recruiter, and sales ops Look for posts w…" at bounding box center [535, 118] width 330 height 16
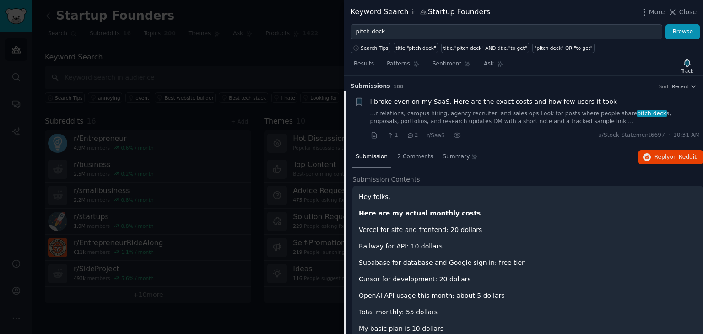
scroll to position [14, 0]
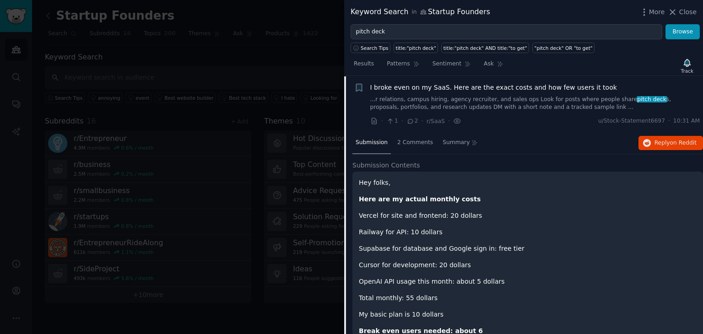
click at [505, 102] on link "...r relations, campus hiring, agency recruiter, and sales ops Look for posts w…" at bounding box center [535, 104] width 330 height 16
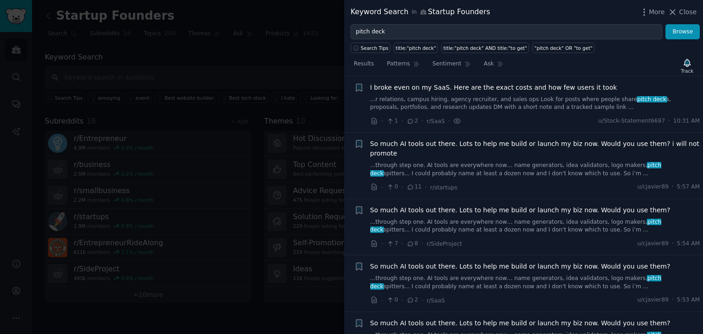
click at [499, 99] on link "...r relations, campus hiring, agency recruiter, and sales ops Look for posts w…" at bounding box center [535, 104] width 330 height 16
click at [486, 215] on div "So much AI tools out there. Lots to help me build or launch my biz now. Would y…" at bounding box center [535, 219] width 330 height 29
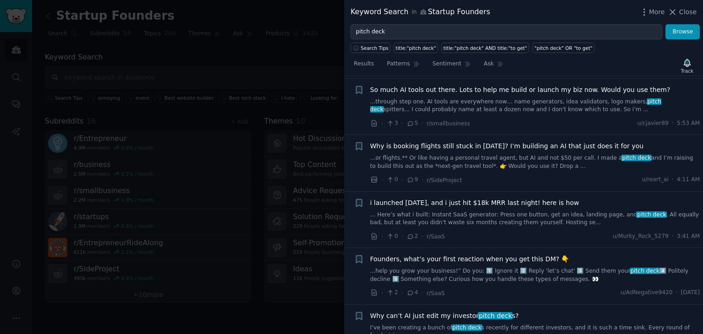
scroll to position [254, 0]
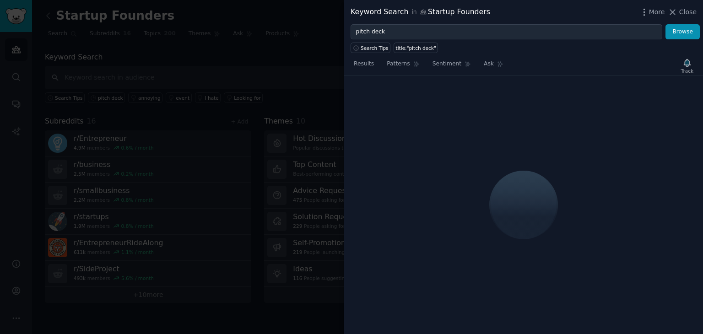
click at [684, 4] on div "Keyword Search in Startup Founders More Close" at bounding box center [523, 12] width 359 height 24
